Goal: Information Seeking & Learning: Learn about a topic

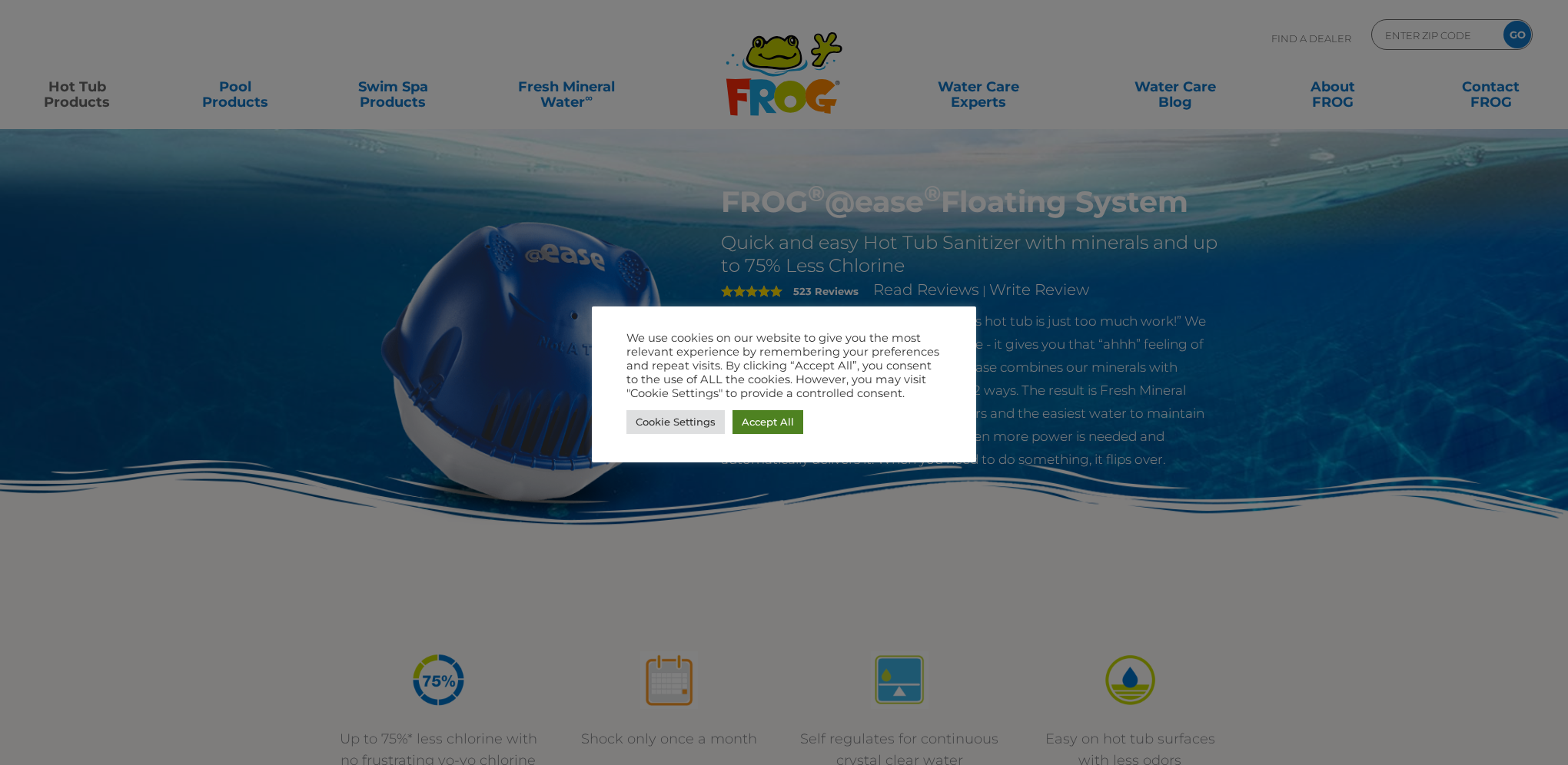
click at [761, 429] on link "Accept All" at bounding box center [767, 422] width 70 height 24
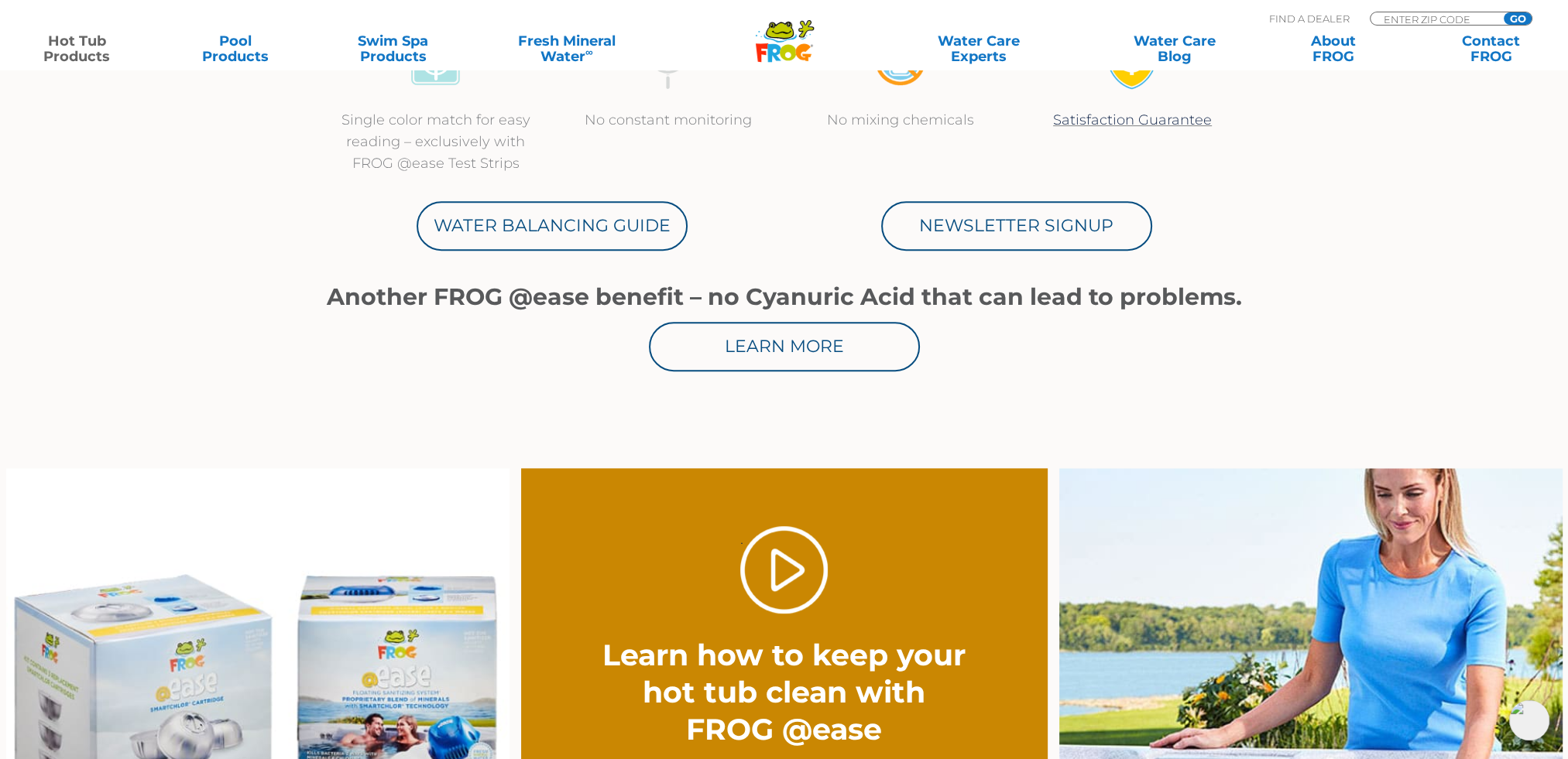
scroll to position [1238, 0]
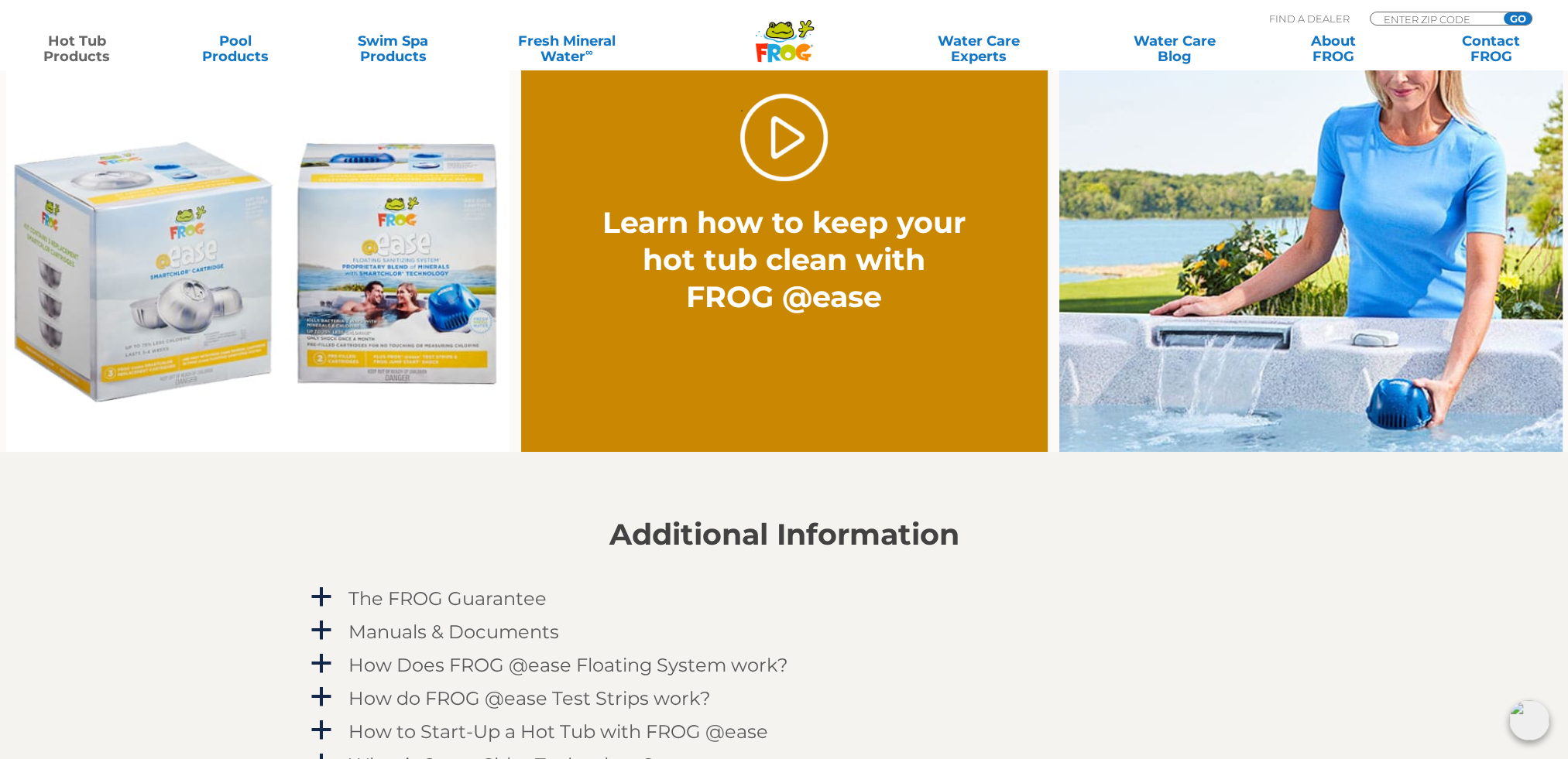
click at [237, 319] on img at bounding box center [257, 244] width 503 height 416
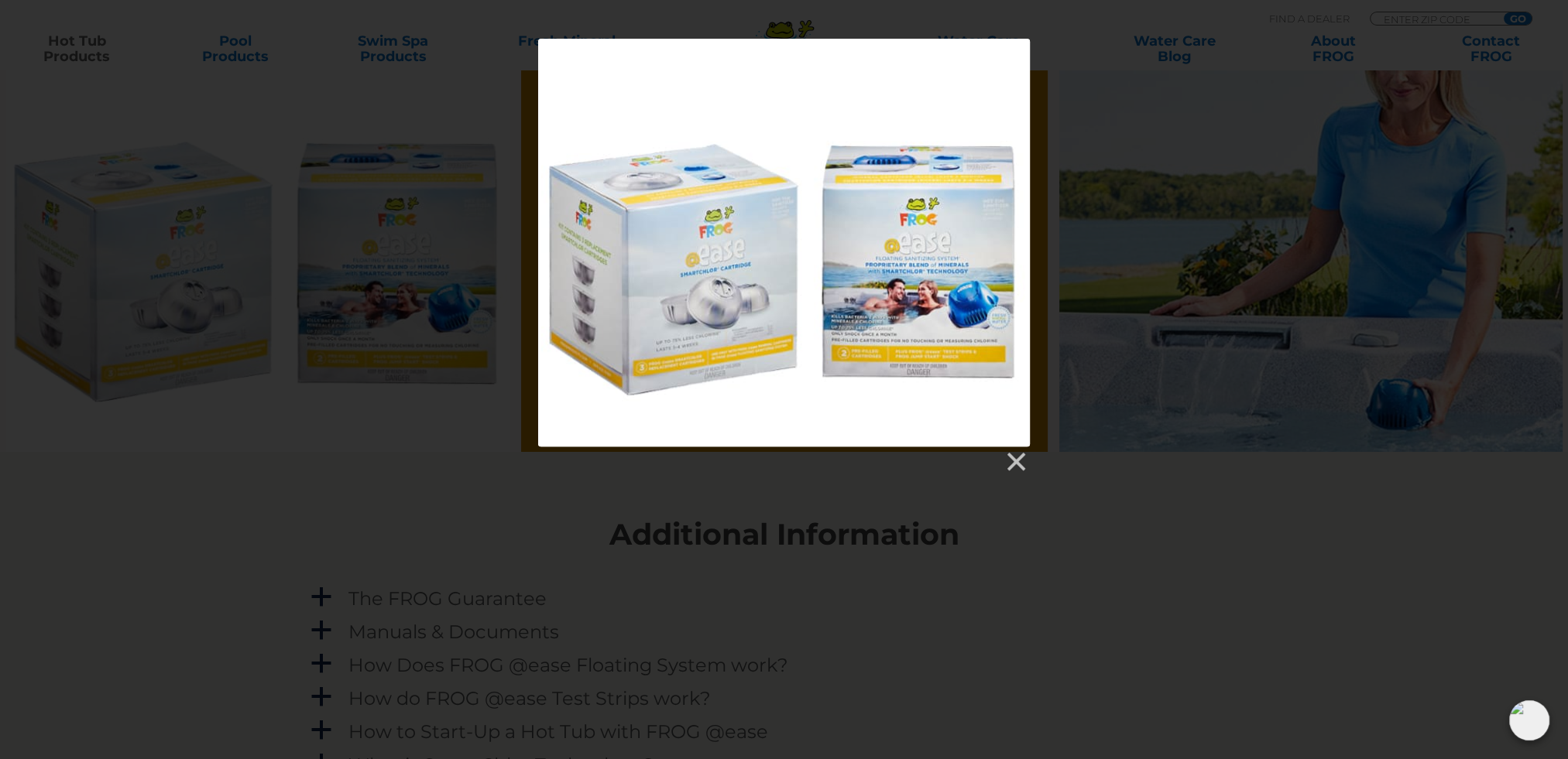
click at [742, 294] on div at bounding box center [784, 242] width 491 height 408
click at [1017, 462] on link at bounding box center [1015, 462] width 23 height 23
